Goal: Find specific page/section: Find specific page/section

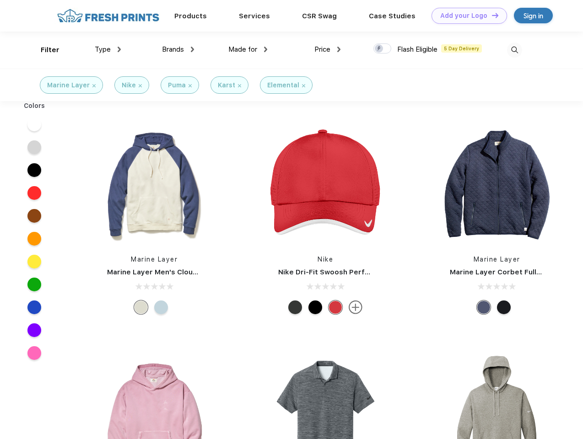
click at [466, 16] on link "Add your Logo Design Tool" at bounding box center [470, 16] width 76 height 16
click at [0, 0] on div "Design Tool" at bounding box center [0, 0] width 0 height 0
click at [491, 15] on link "Add your Logo Design Tool" at bounding box center [470, 16] width 76 height 16
click at [44, 50] on div "Filter" at bounding box center [50, 50] width 19 height 11
click at [108, 49] on span "Type" at bounding box center [103, 49] width 16 height 8
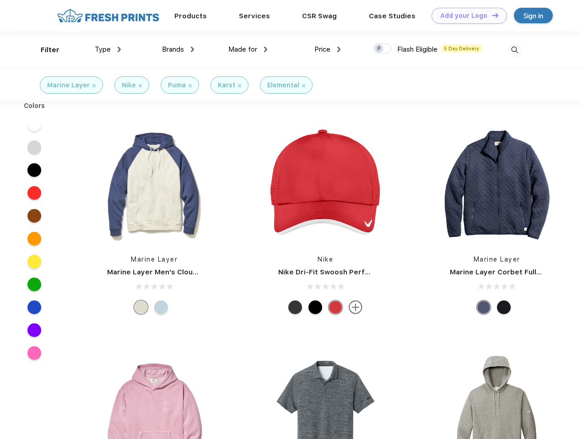
click at [178, 49] on span "Brands" at bounding box center [173, 49] width 22 height 8
click at [248, 49] on span "Made for" at bounding box center [242, 49] width 29 height 8
click at [328, 49] on span "Price" at bounding box center [322, 49] width 16 height 8
click at [383, 49] on div at bounding box center [382, 48] width 18 height 10
click at [379, 49] on input "checkbox" at bounding box center [376, 46] width 6 height 6
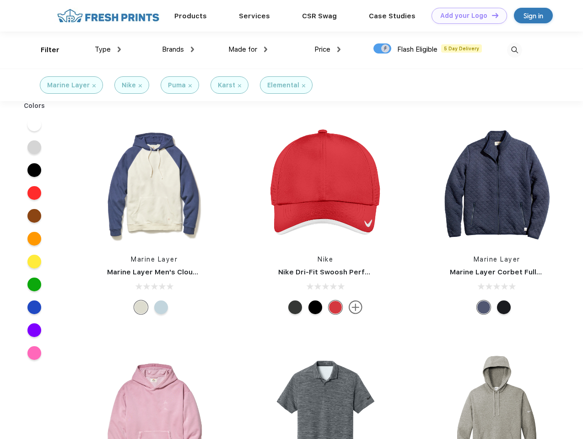
click at [514, 50] on img at bounding box center [514, 50] width 15 height 15
